Goal: Information Seeking & Learning: Check status

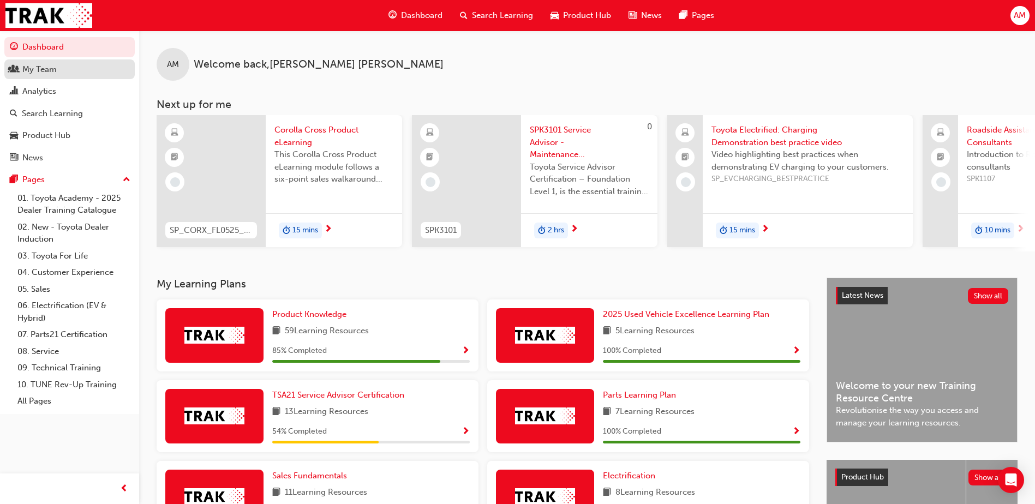
drag, startPoint x: 0, startPoint y: 0, endPoint x: 51, endPoint y: 73, distance: 89.3
click at [51, 73] on div "My Team" at bounding box center [39, 69] width 34 height 13
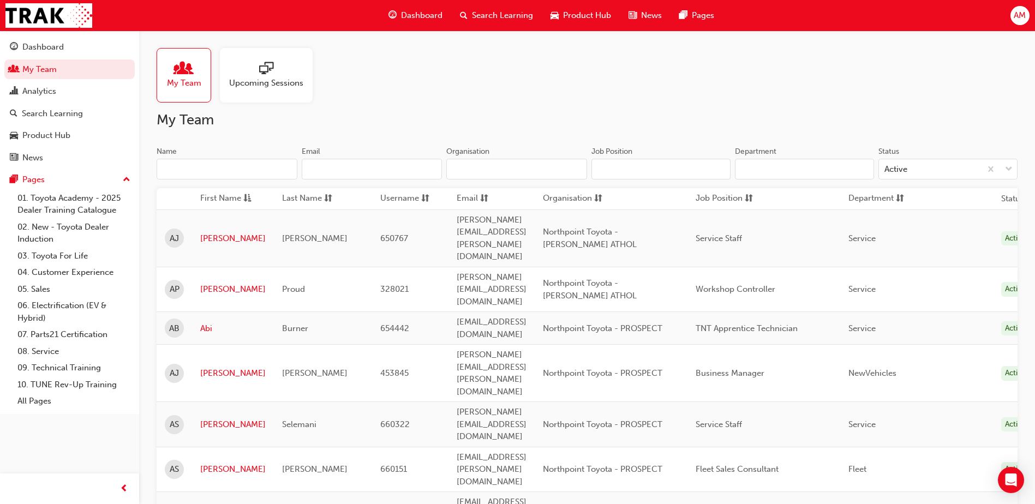
click at [195, 171] on input "Name" at bounding box center [227, 169] width 141 height 21
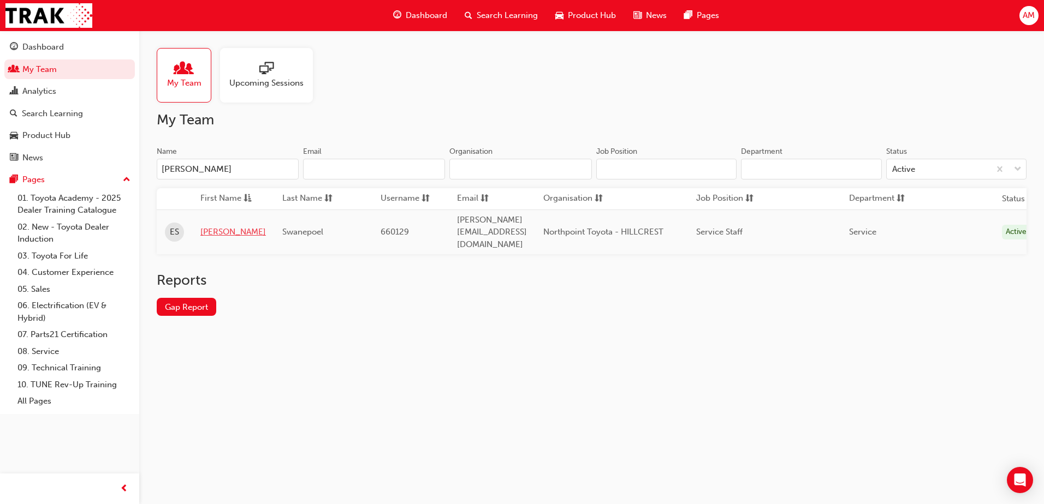
type input "[PERSON_NAME]"
click at [202, 226] on link "[PERSON_NAME]" at bounding box center [232, 232] width 65 height 13
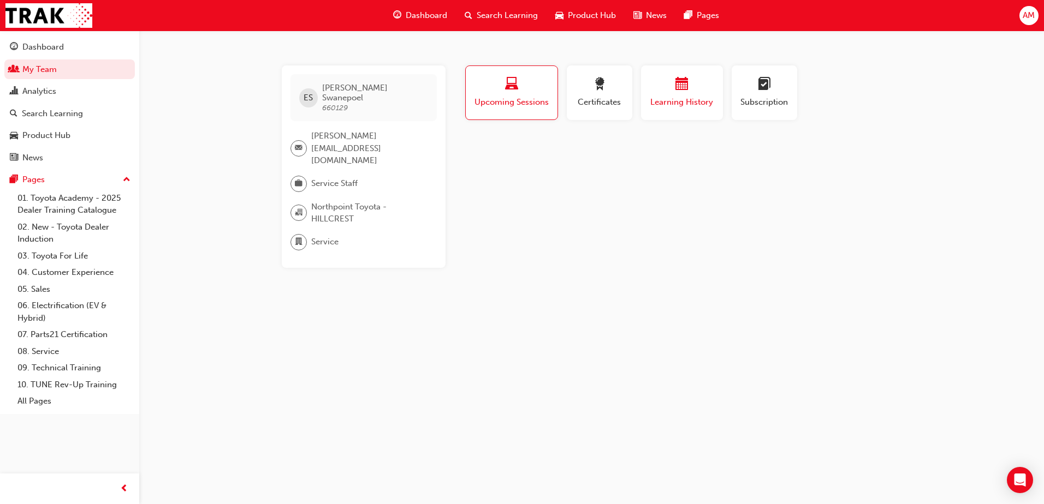
click at [698, 95] on div "Learning History" at bounding box center [681, 93] width 65 height 31
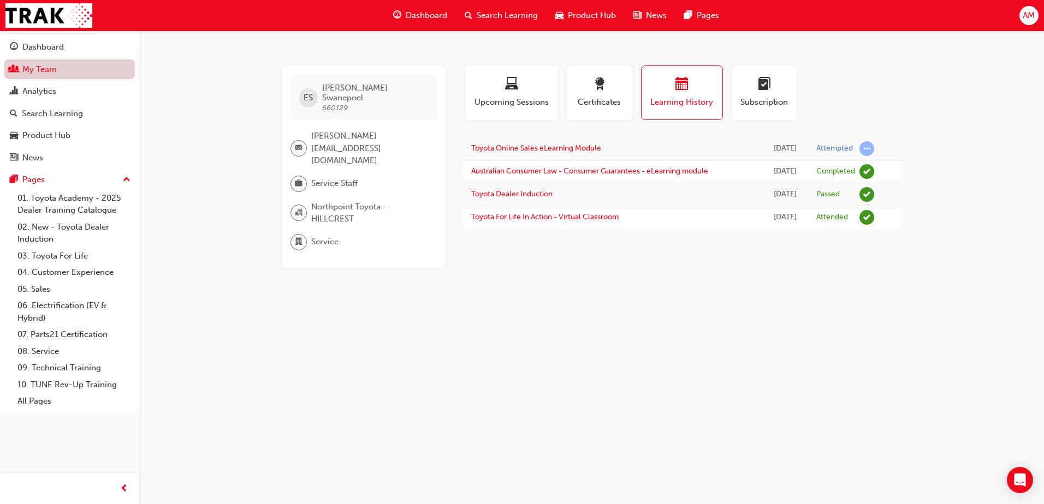
click at [31, 67] on link "My Team" at bounding box center [69, 69] width 130 height 20
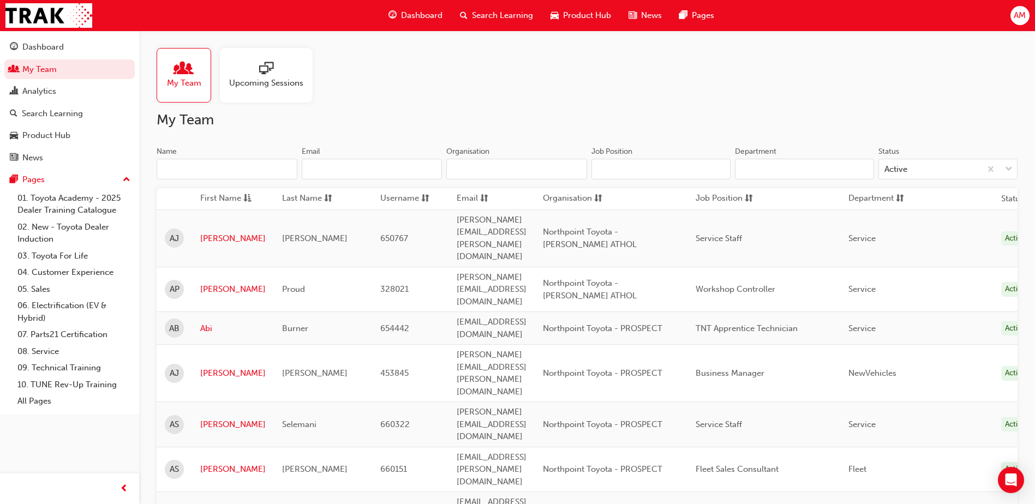
click at [225, 170] on input "Name" at bounding box center [227, 169] width 141 height 21
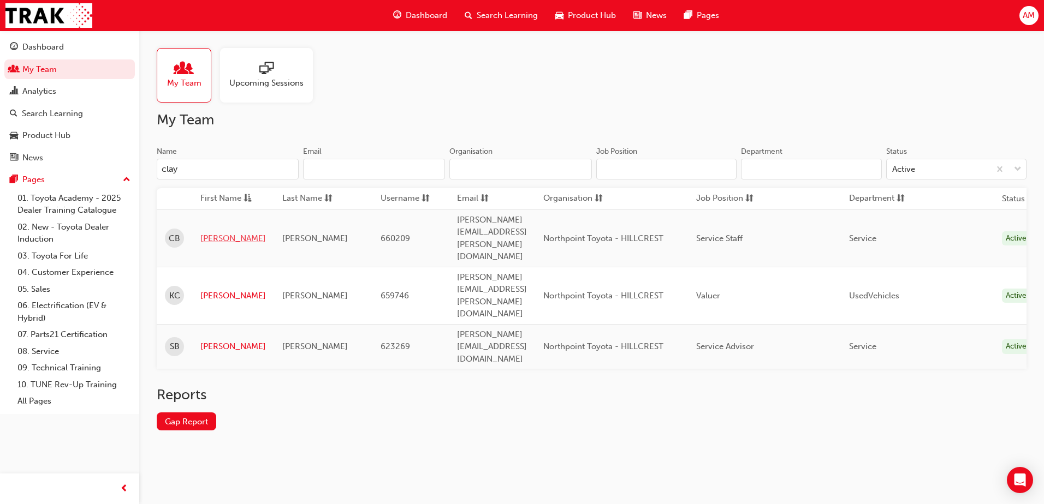
type input "clay"
click at [210, 233] on link "[PERSON_NAME]" at bounding box center [232, 239] width 65 height 13
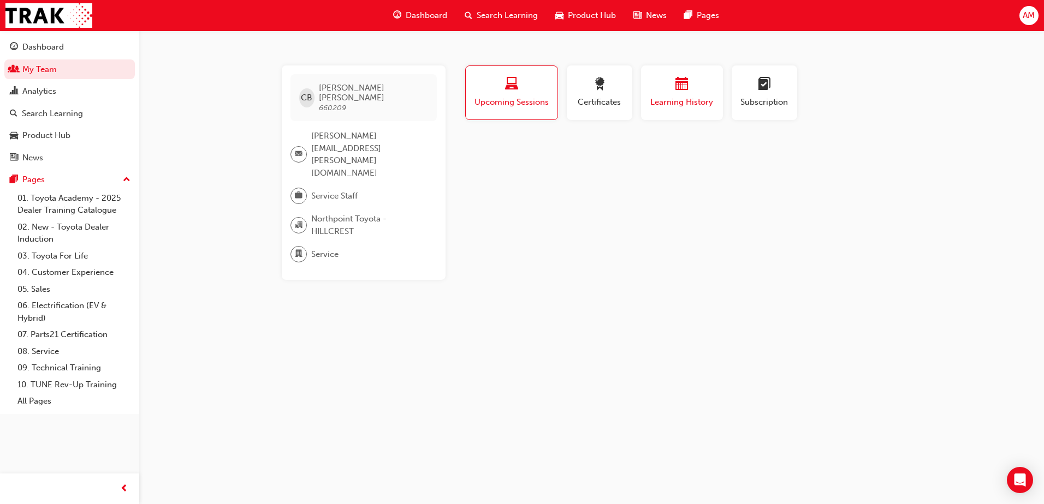
click at [686, 102] on span "Learning History" at bounding box center [681, 102] width 65 height 13
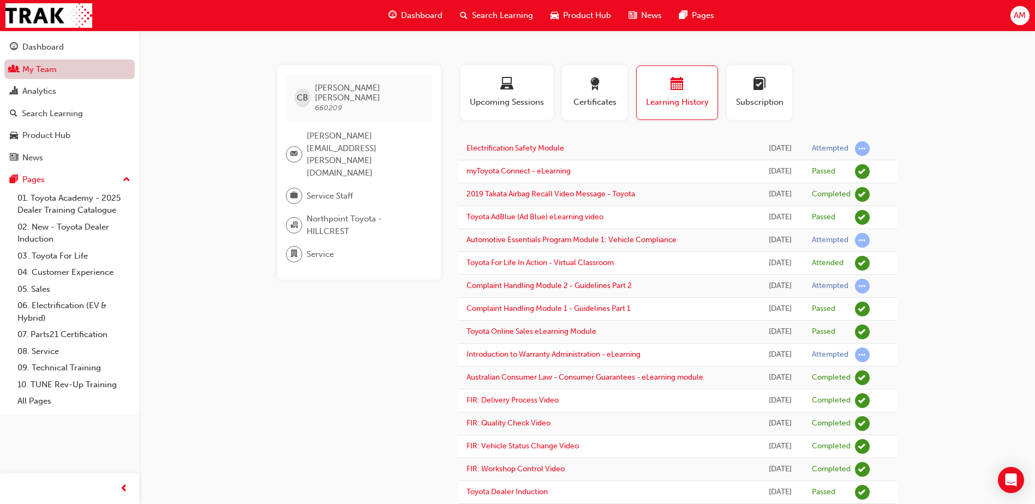
click at [31, 72] on link "My Team" at bounding box center [69, 69] width 130 height 20
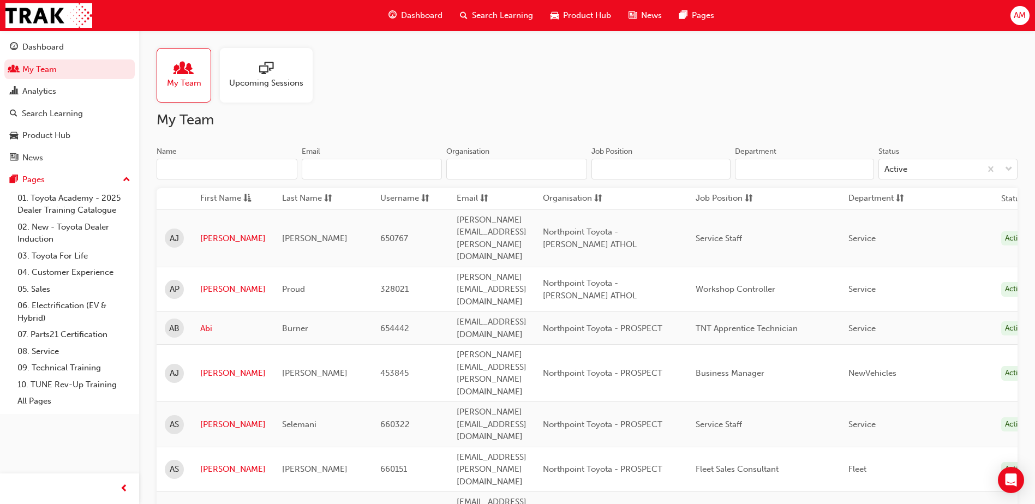
click at [242, 168] on input "Name" at bounding box center [227, 169] width 141 height 21
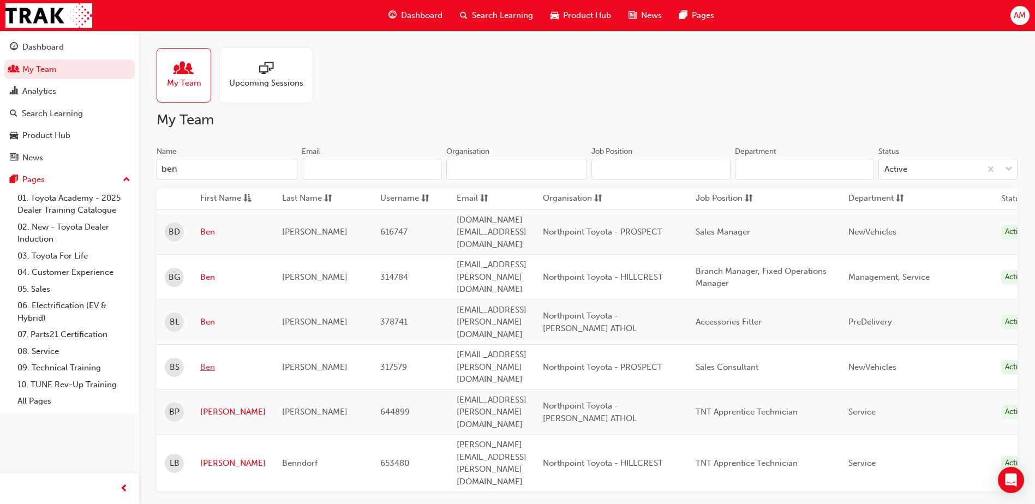
type input "ben"
click at [209, 361] on link "Ben" at bounding box center [232, 367] width 65 height 13
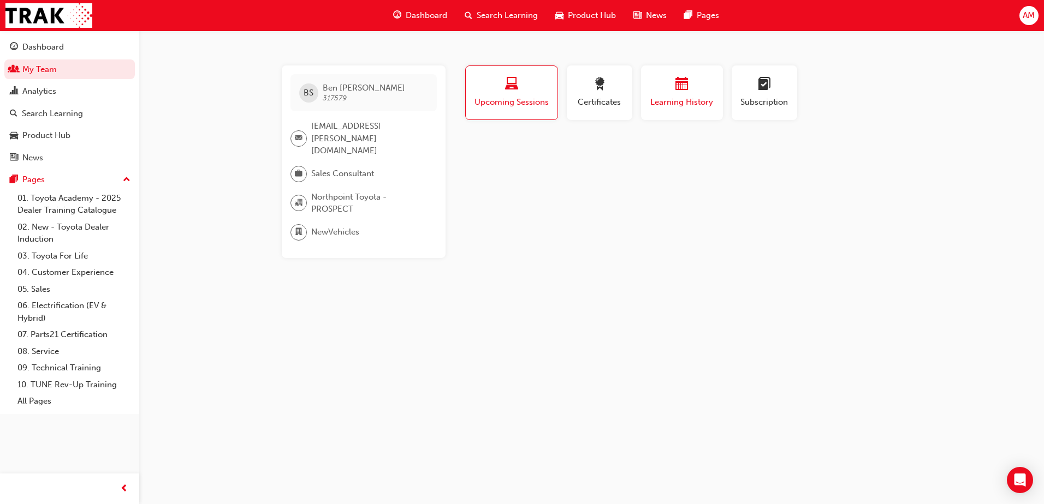
click at [687, 105] on span "Learning History" at bounding box center [681, 102] width 65 height 13
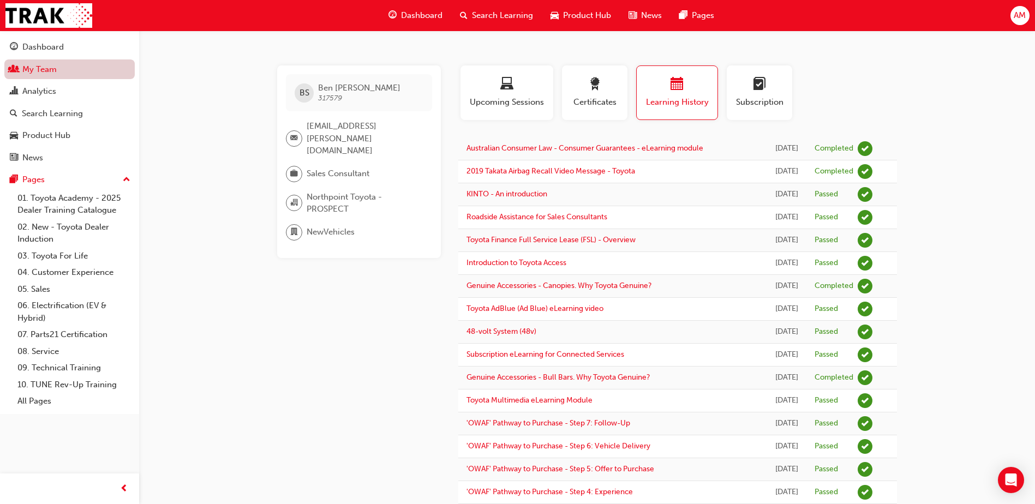
click at [74, 69] on link "My Team" at bounding box center [69, 69] width 130 height 20
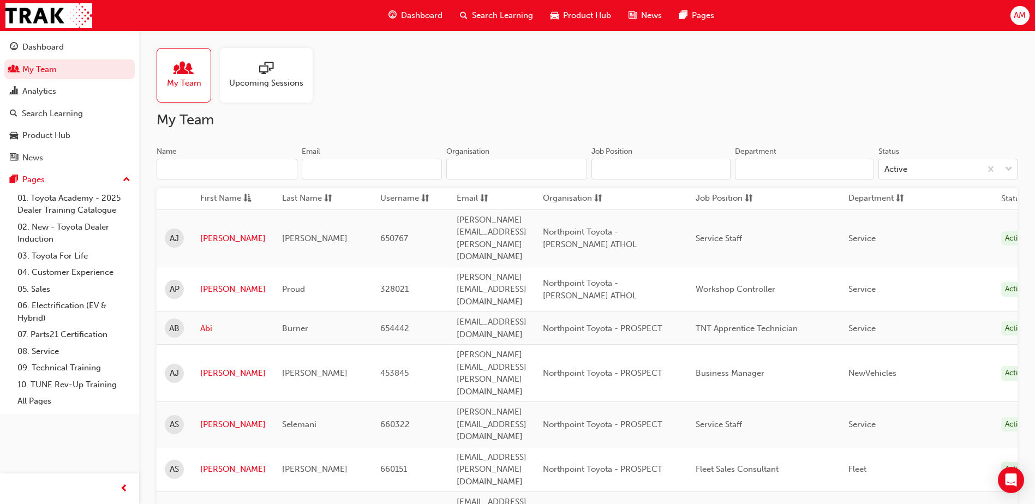
click at [212, 170] on input "Name" at bounding box center [227, 169] width 141 height 21
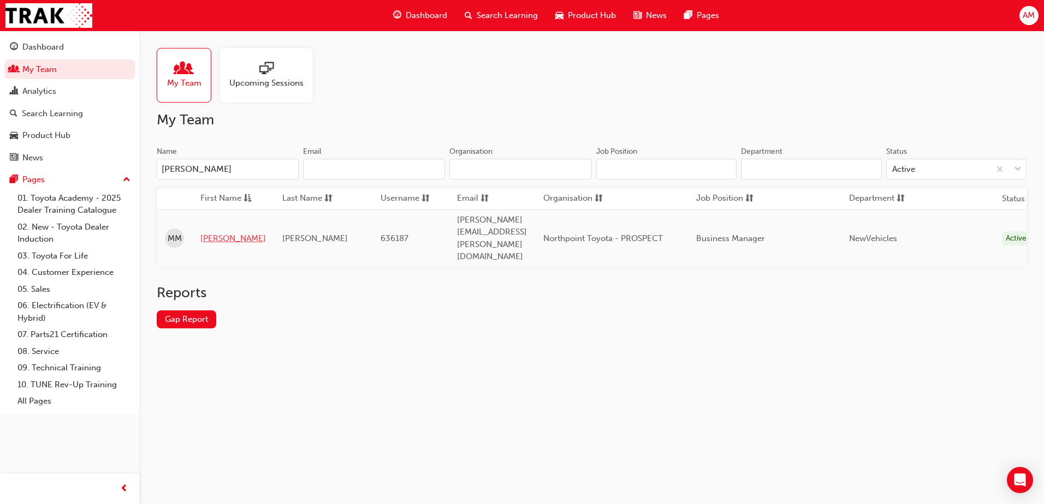
type input "[PERSON_NAME]"
click at [209, 233] on link "[PERSON_NAME]" at bounding box center [232, 239] width 65 height 13
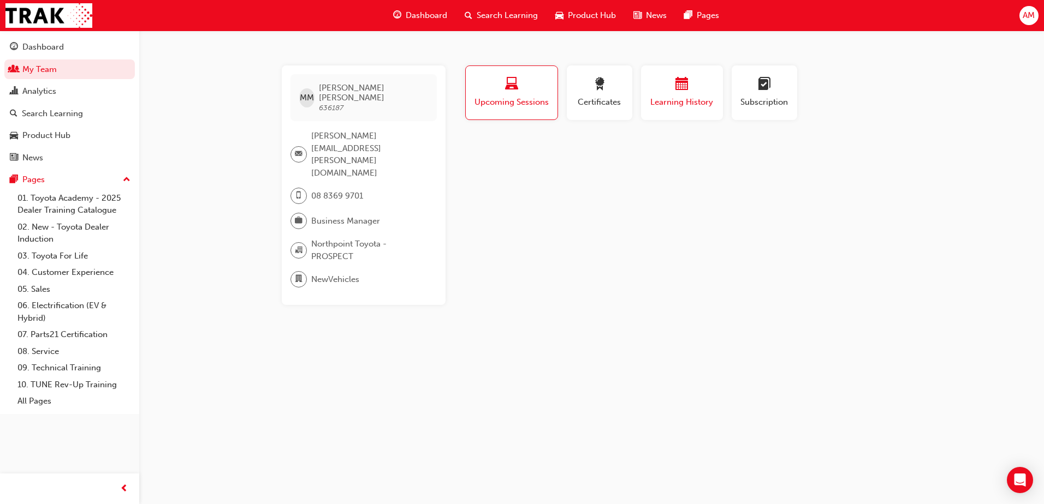
click at [686, 90] on span "calendar-icon" at bounding box center [681, 85] width 13 height 15
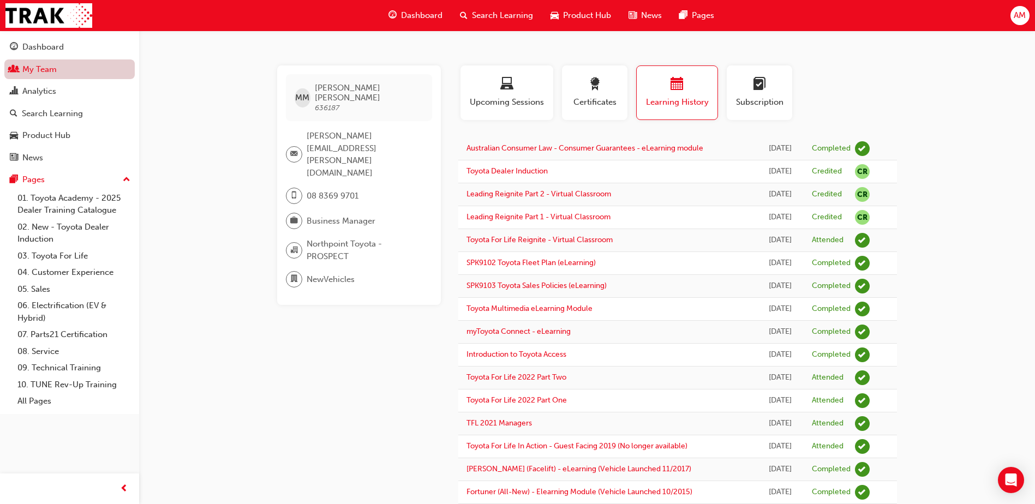
click at [22, 70] on link "My Team" at bounding box center [69, 69] width 130 height 20
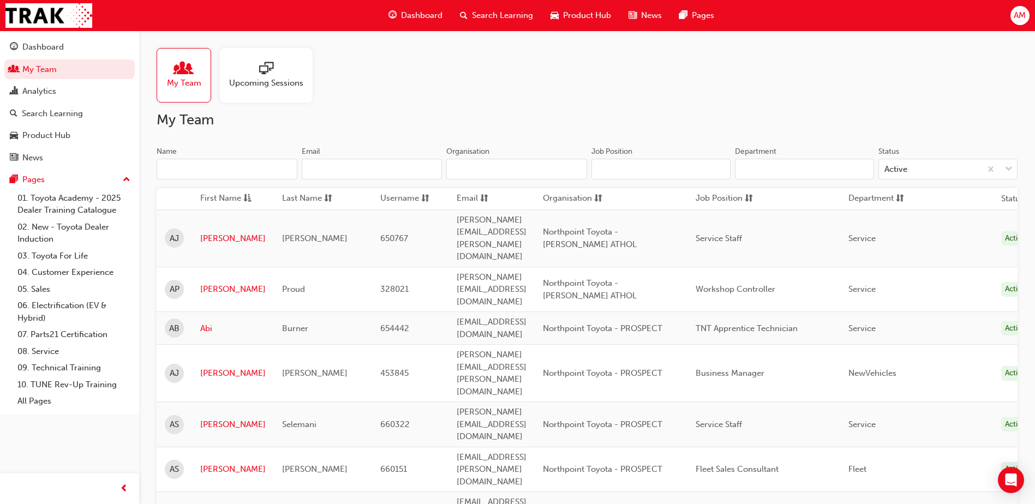
click at [241, 163] on input "Name" at bounding box center [227, 169] width 141 height 21
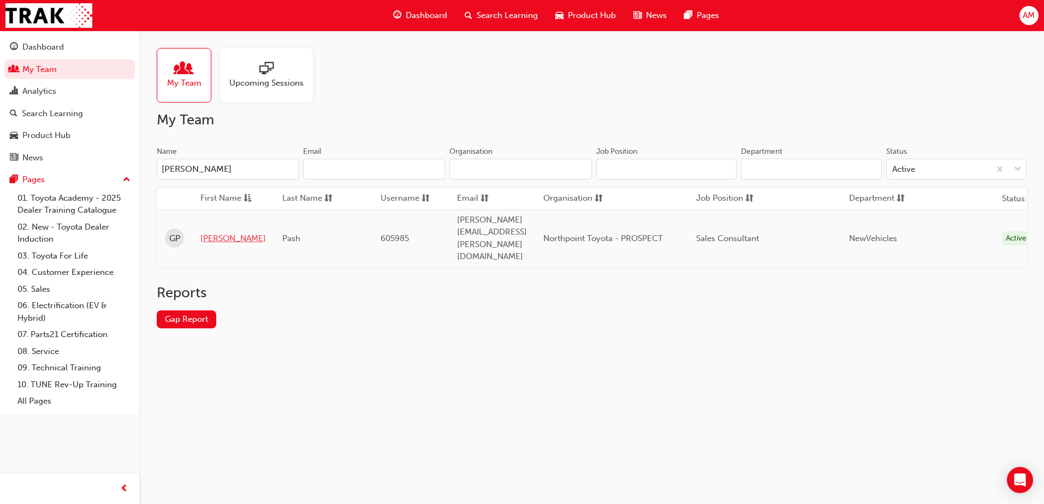
type input "[PERSON_NAME]"
click at [225, 233] on link "[PERSON_NAME]" at bounding box center [232, 239] width 65 height 13
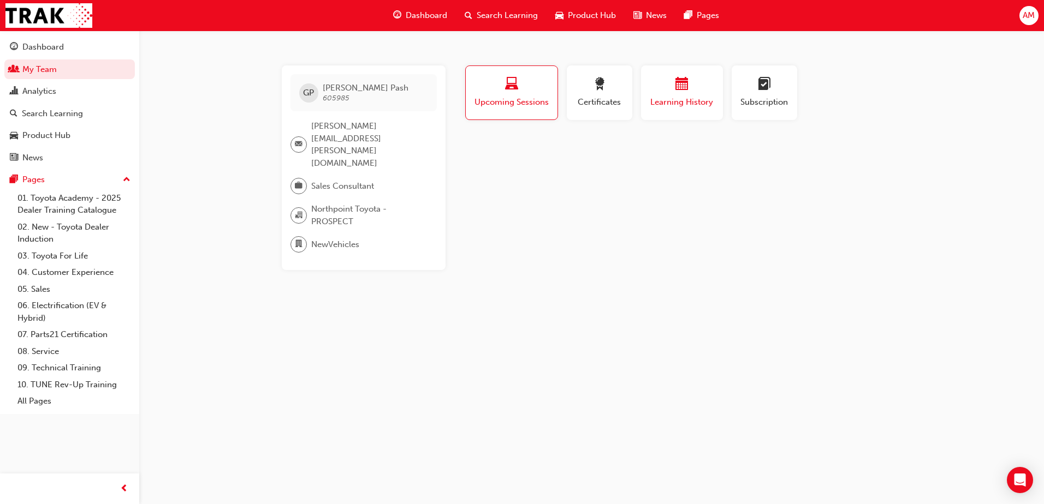
click at [689, 82] on div "button" at bounding box center [681, 86] width 65 height 17
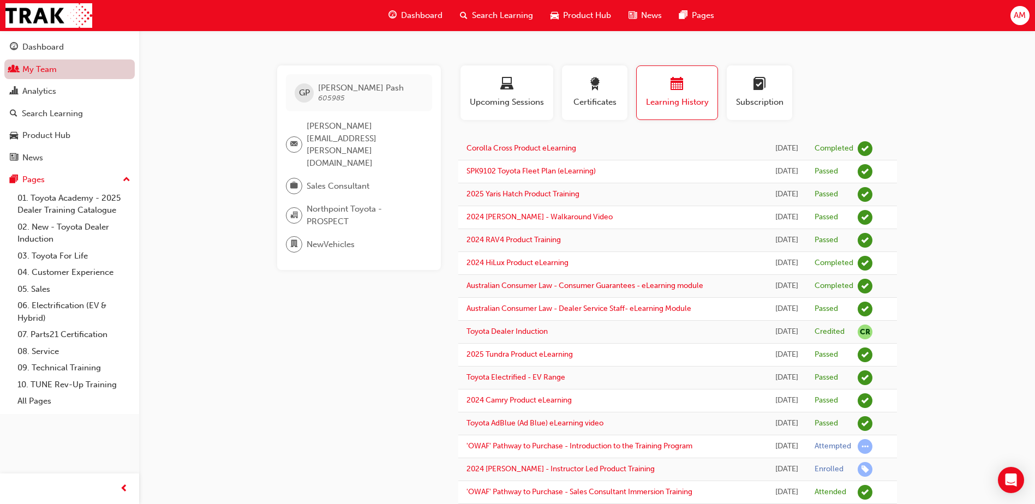
click at [56, 73] on link "My Team" at bounding box center [69, 69] width 130 height 20
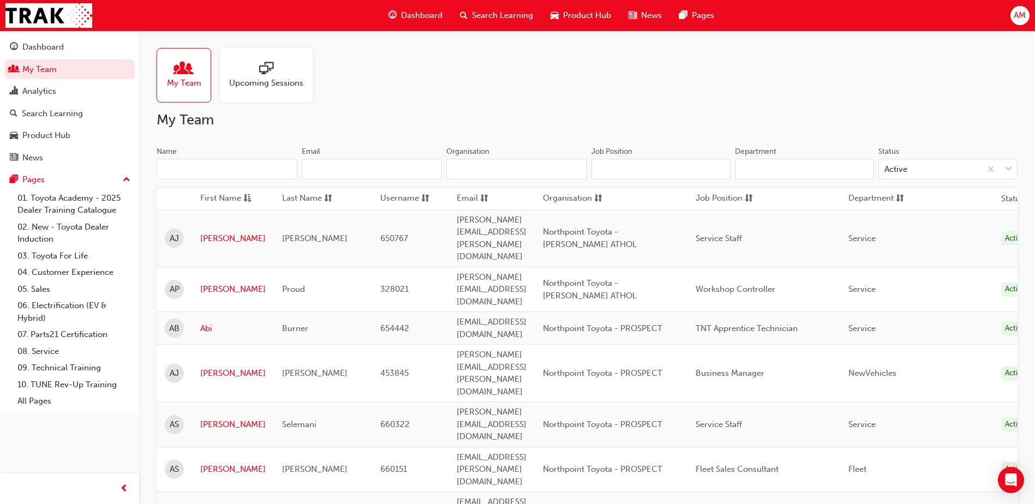
click at [239, 164] on input "Name" at bounding box center [227, 169] width 141 height 21
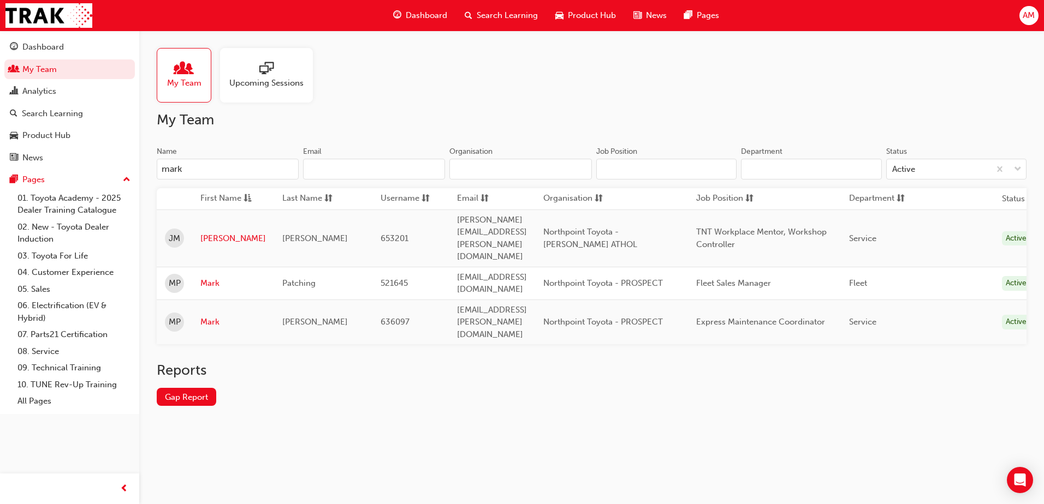
type input "mark"
click at [204, 277] on link "Mark" at bounding box center [232, 283] width 65 height 13
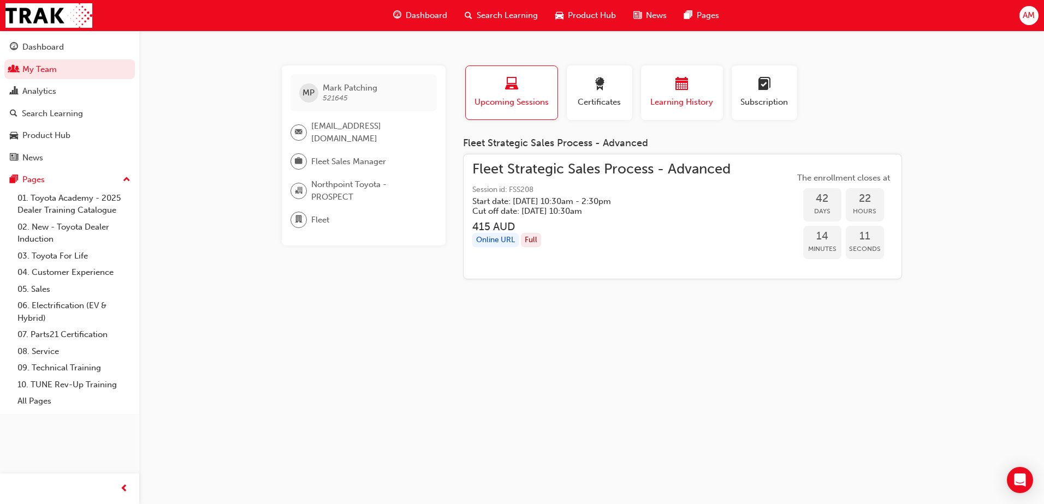
click at [702, 102] on span "Learning History" at bounding box center [681, 102] width 65 height 13
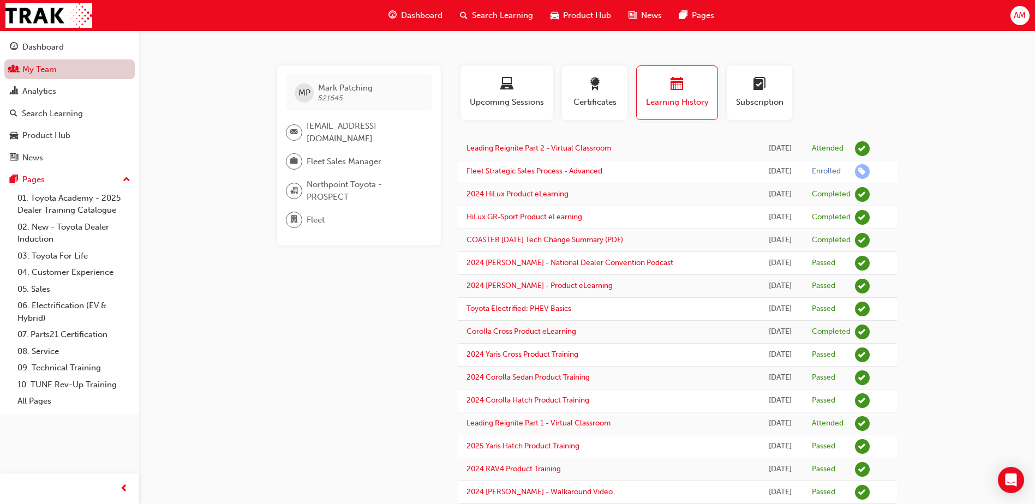
click at [53, 70] on link "My Team" at bounding box center [69, 69] width 130 height 20
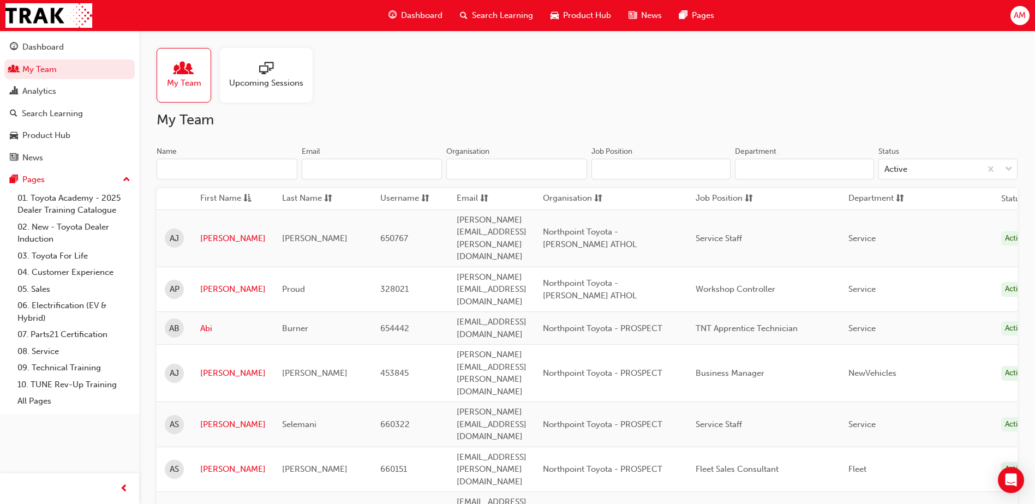
click at [248, 158] on div "Name" at bounding box center [227, 152] width 141 height 13
click at [248, 159] on input "Name" at bounding box center [227, 169] width 141 height 21
click at [244, 172] on input "Name" at bounding box center [227, 169] width 141 height 21
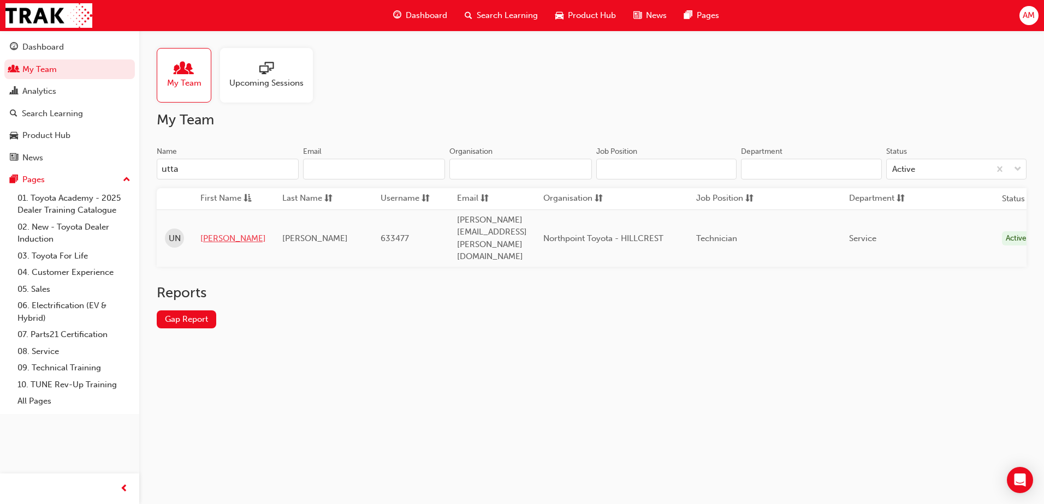
type input "utta"
click at [217, 233] on link "[PERSON_NAME]" at bounding box center [232, 239] width 65 height 13
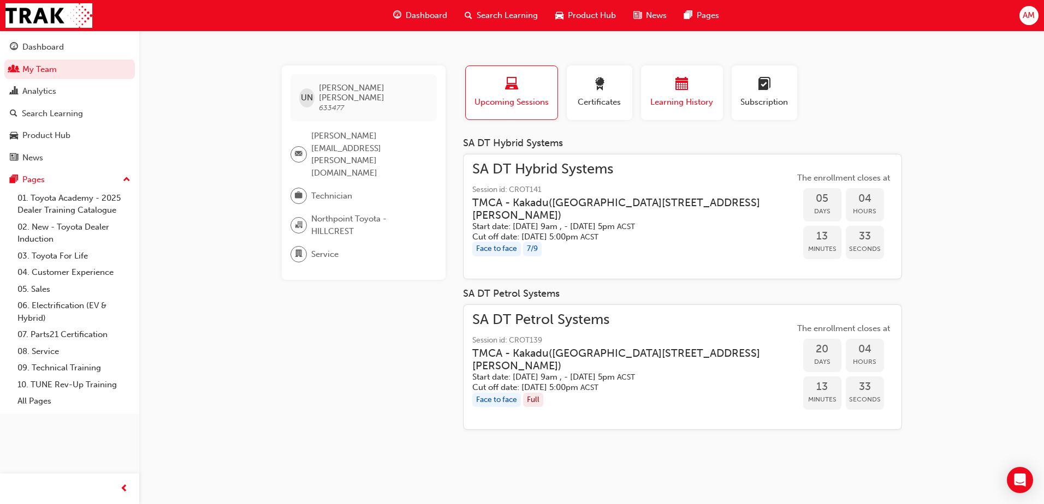
click at [658, 93] on div "button" at bounding box center [681, 86] width 65 height 17
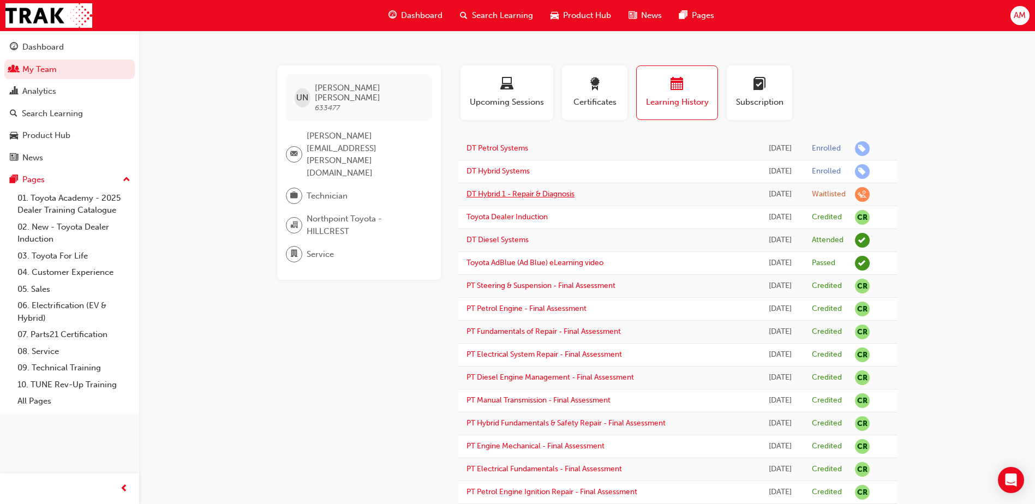
click at [505, 193] on link "DT Hybrid 1 - Repair & Diagnosis" at bounding box center [521, 193] width 108 height 9
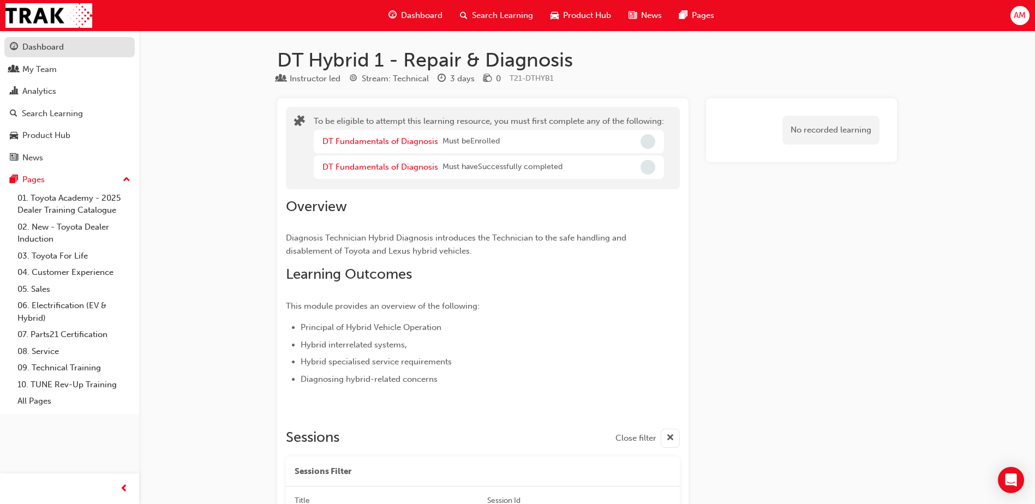
click at [56, 42] on div "Dashboard" at bounding box center [42, 47] width 41 height 13
